Goal: Register for event/course

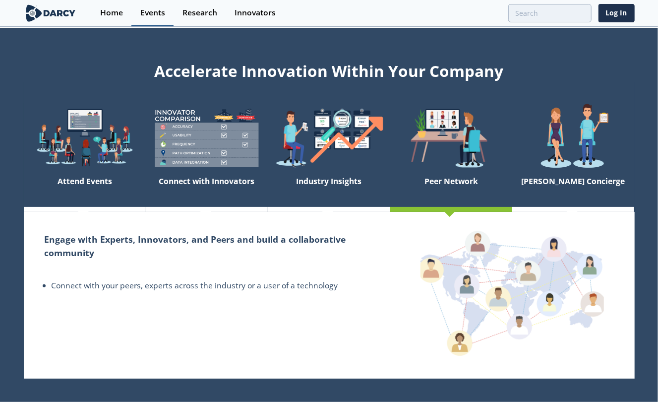
click at [144, 16] on div "Events" at bounding box center [152, 13] width 25 height 8
